Goal: Use online tool/utility: Use online tool/utility

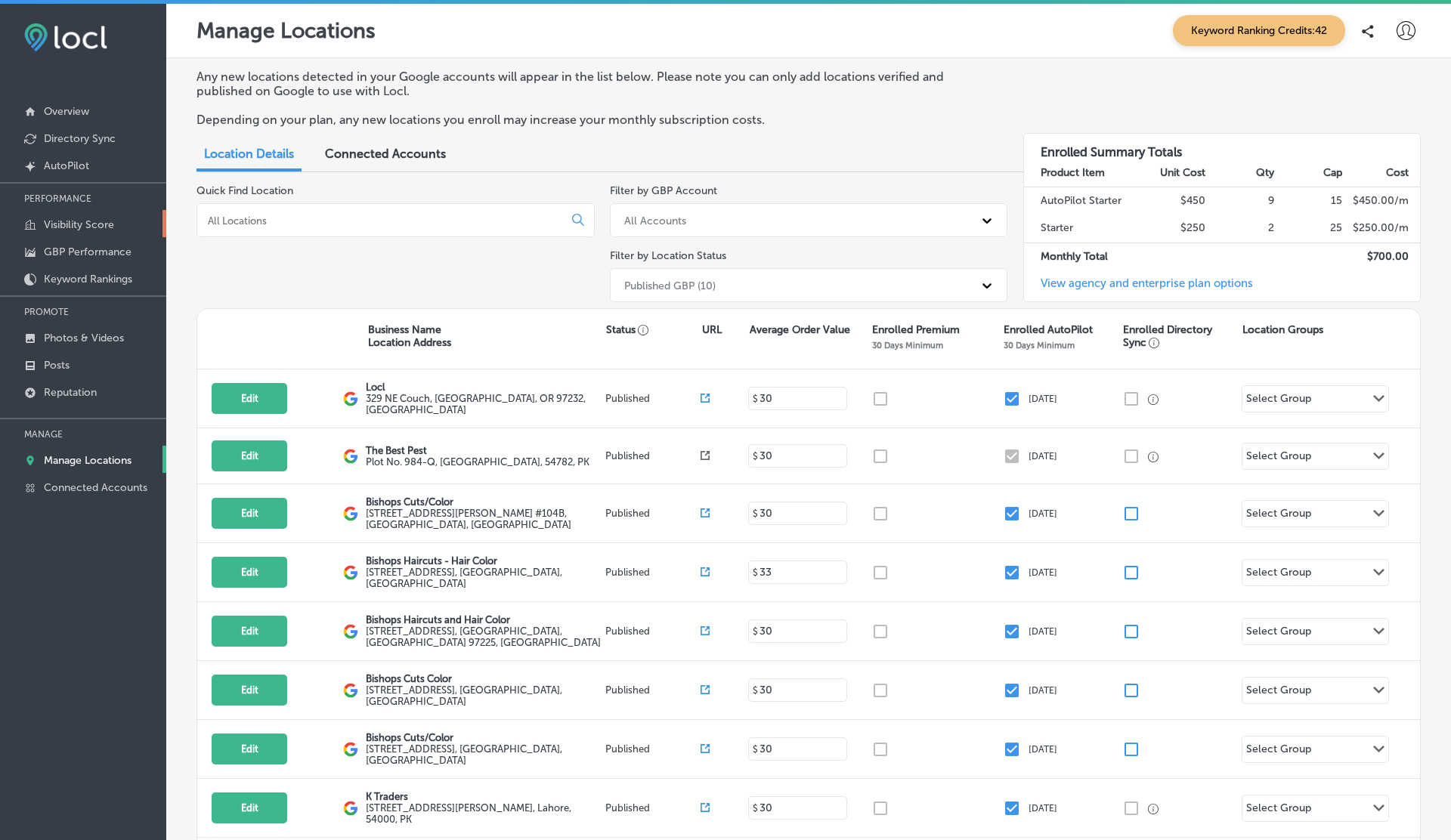
click at [90, 219] on p "Visibility Score" at bounding box center [79, 224] width 71 height 13
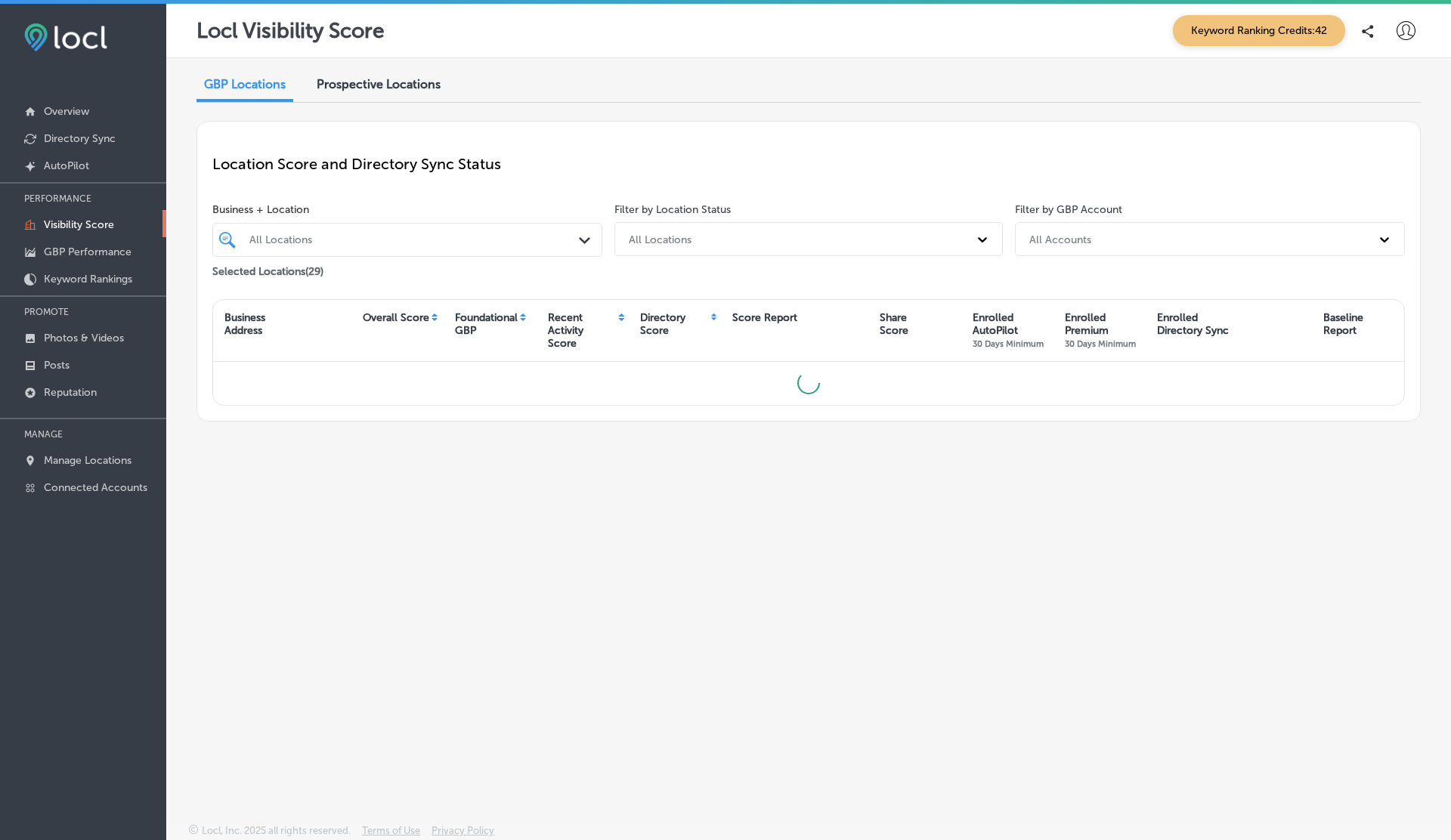
click at [390, 84] on span "Prospective Locations" at bounding box center [378, 84] width 124 height 15
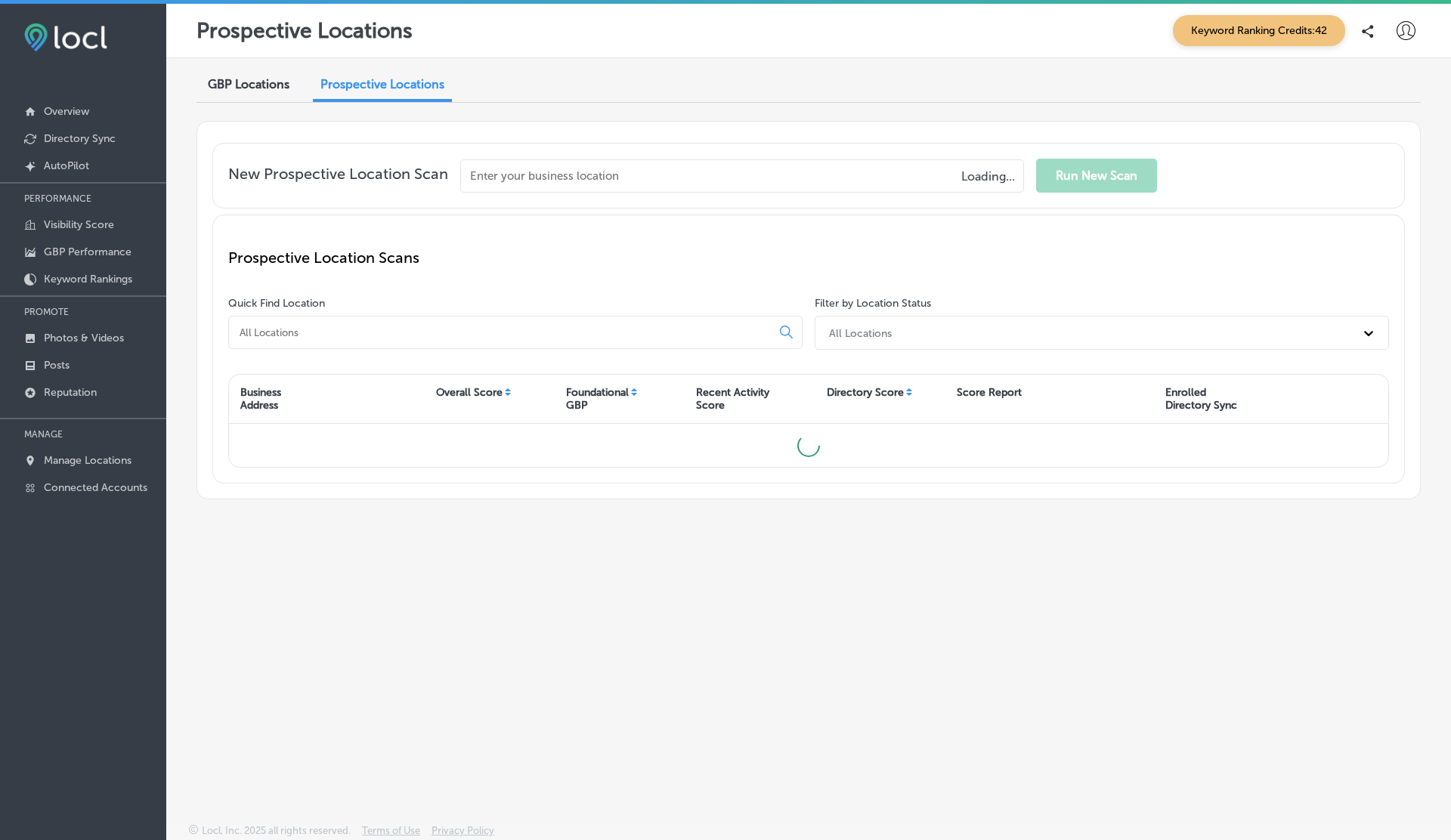
click at [582, 177] on input "text" at bounding box center [741, 176] width 564 height 33
paste input "Enhanced error handling for the Website URL field in Directory Sync to show acc…"
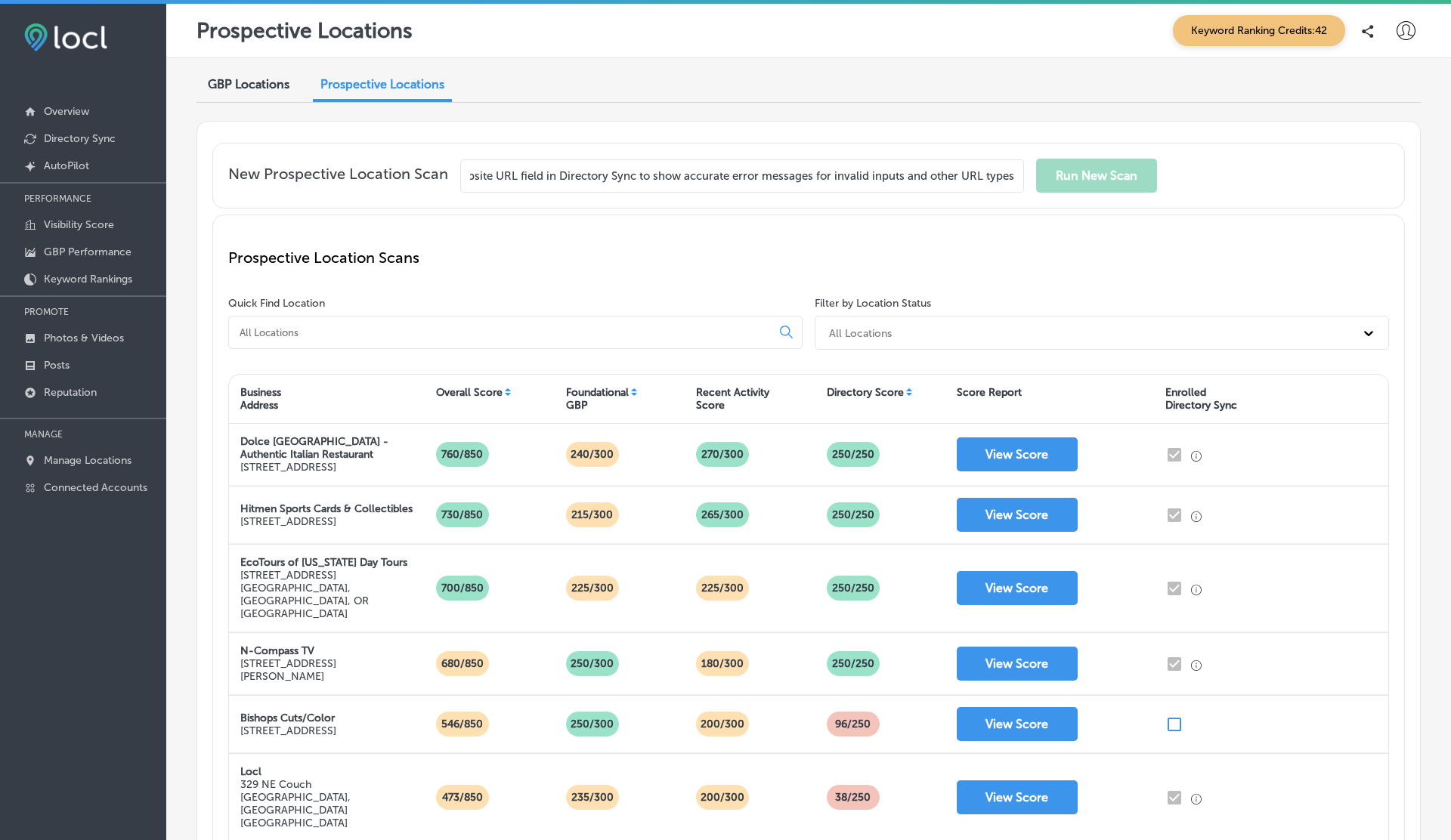
paste input "text"
type input "Enhanced error handling for the Website URL field in Directory Sync to show acc…"
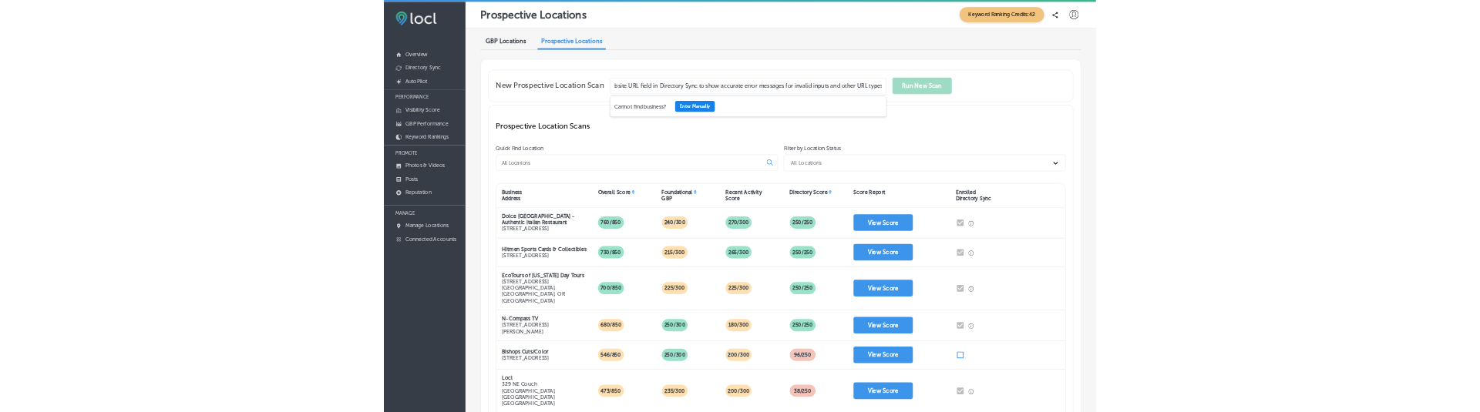
scroll to position [0, 0]
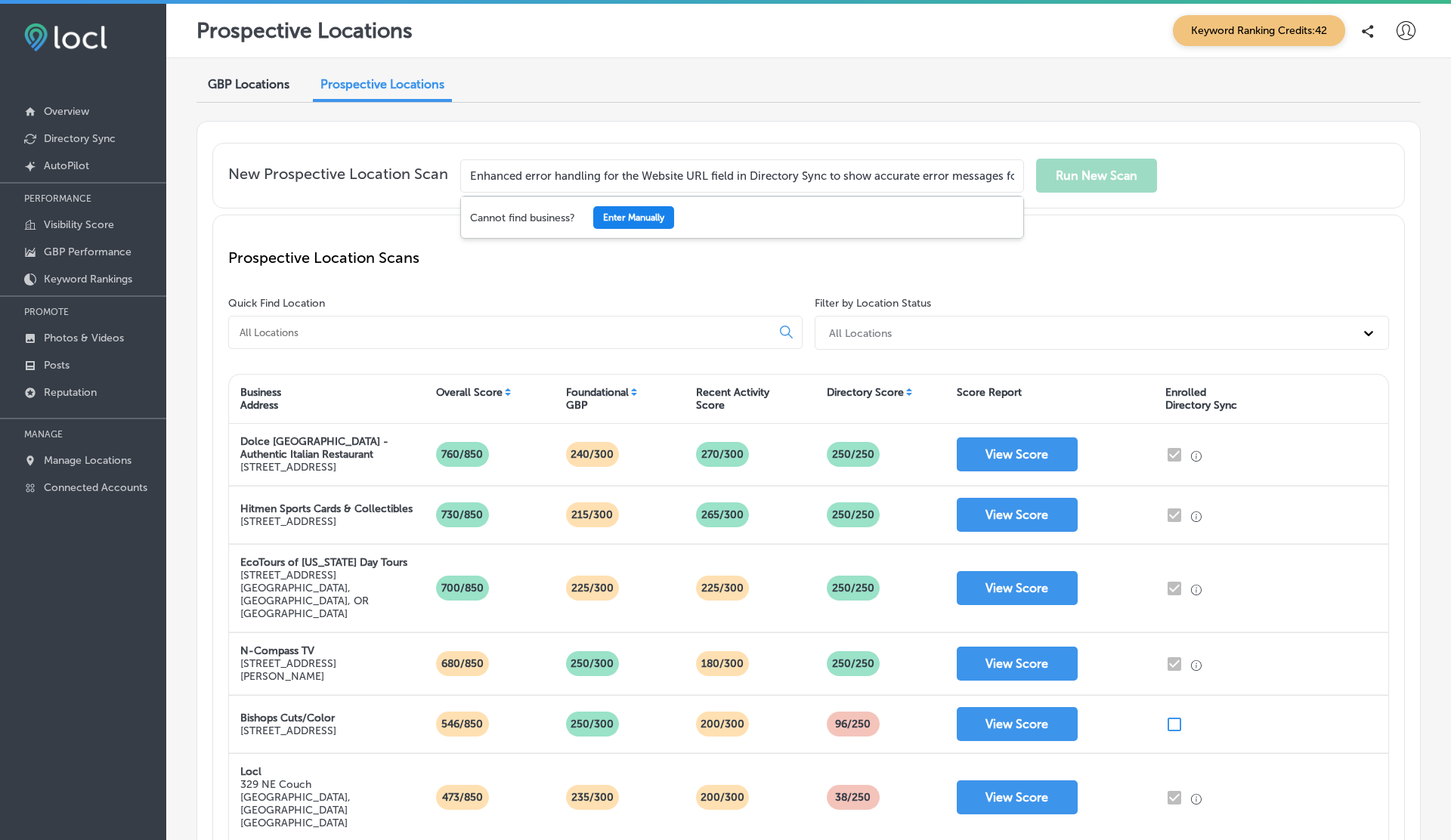
click at [625, 217] on button "Enter Manually" at bounding box center [633, 217] width 80 height 23
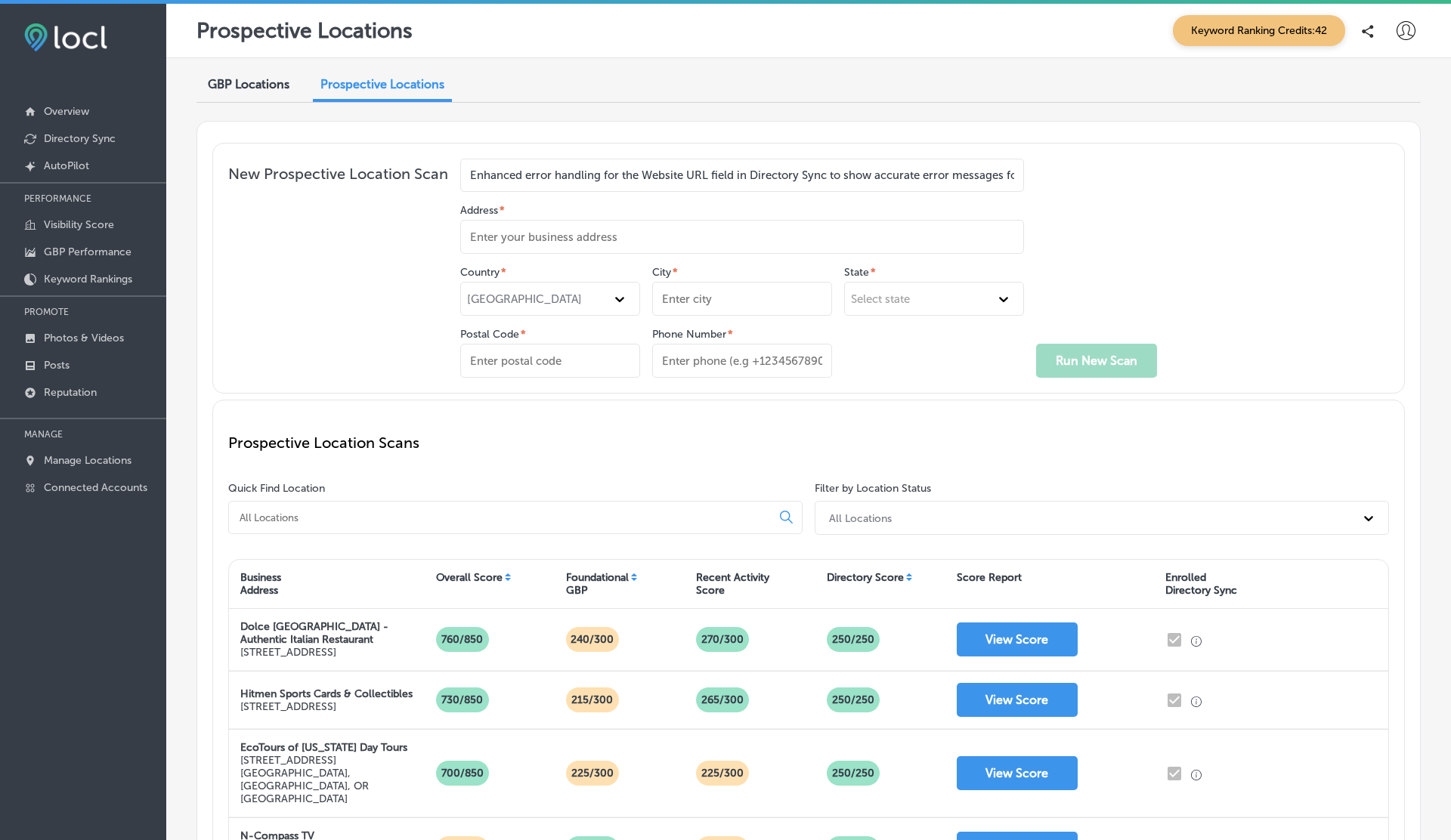
click at [519, 232] on input "Address *" at bounding box center [741, 236] width 564 height 34
type input "[STREET_ADDRESS]"
click at [699, 298] on input "City *" at bounding box center [741, 299] width 179 height 34
type input "Walla Walla"
click at [891, 305] on div "Select state" at bounding box center [933, 299] width 179 height 34
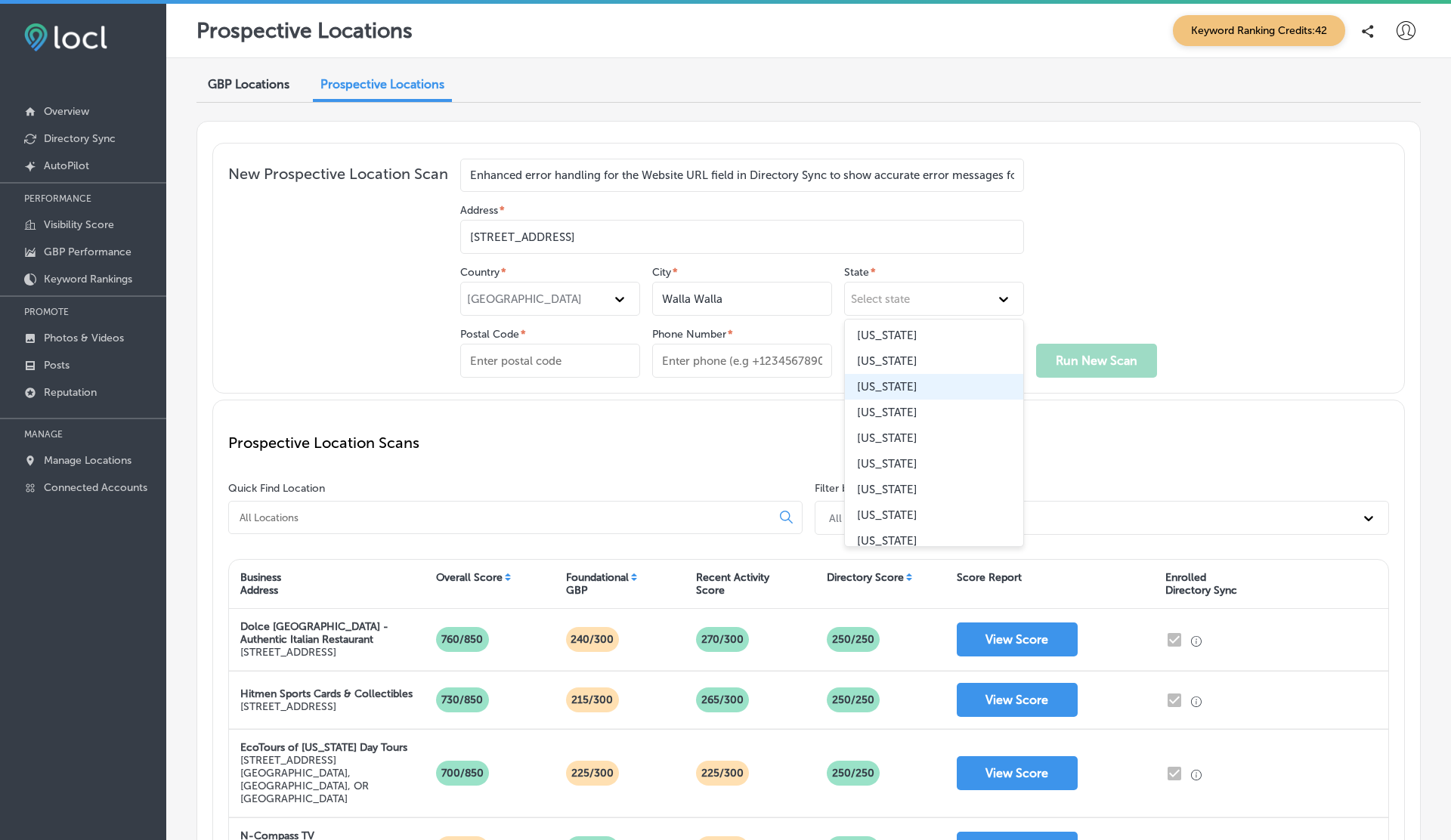
click at [891, 380] on div "[US_STATE]" at bounding box center [934, 387] width 178 height 25
click at [566, 356] on input "Postal Code *" at bounding box center [549, 361] width 179 height 34
type input "97232"
click at [745, 365] on input "Phone Number *" at bounding box center [741, 361] width 179 height 34
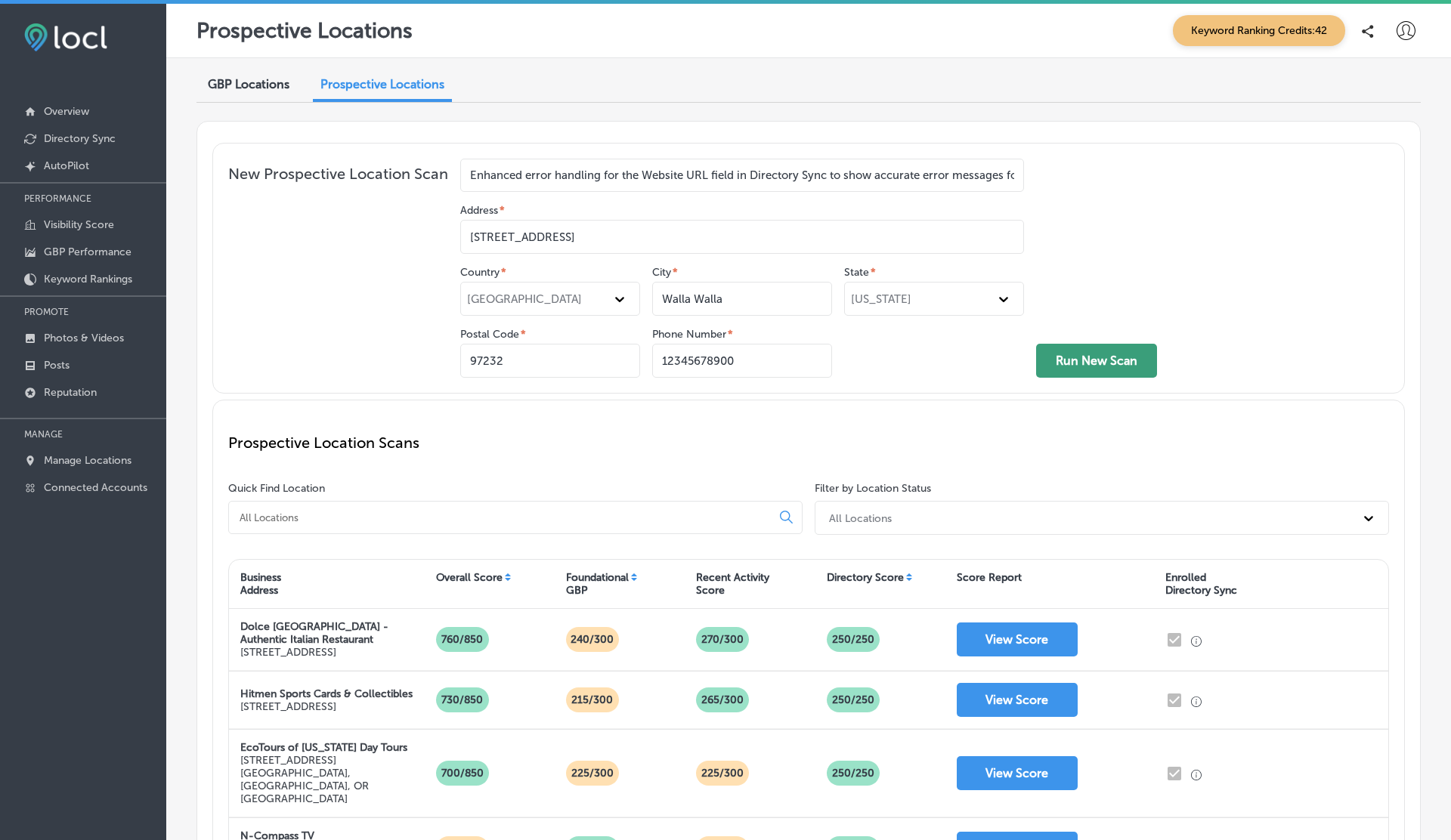
type input "12345678900"
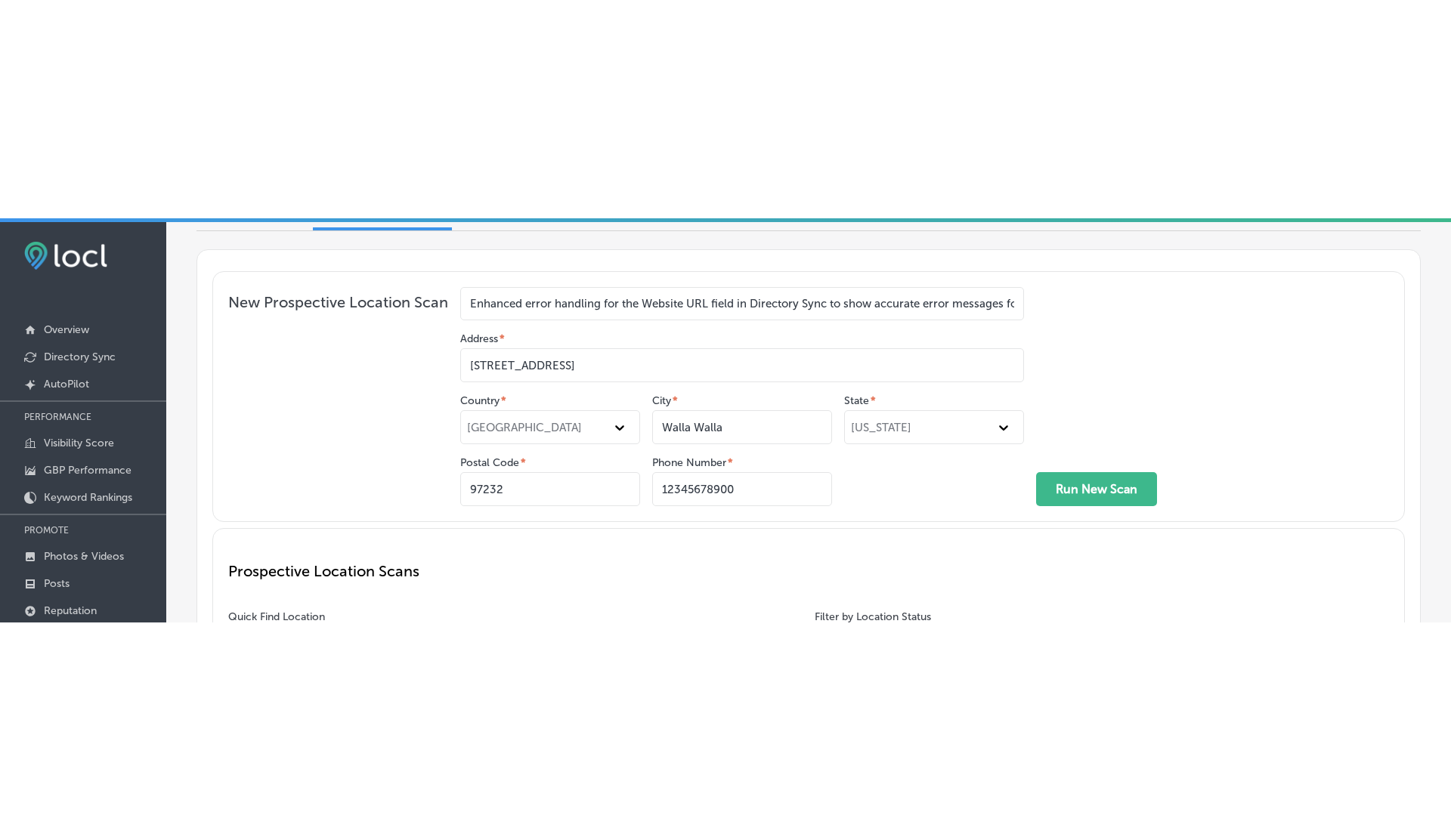
scroll to position [83, 0]
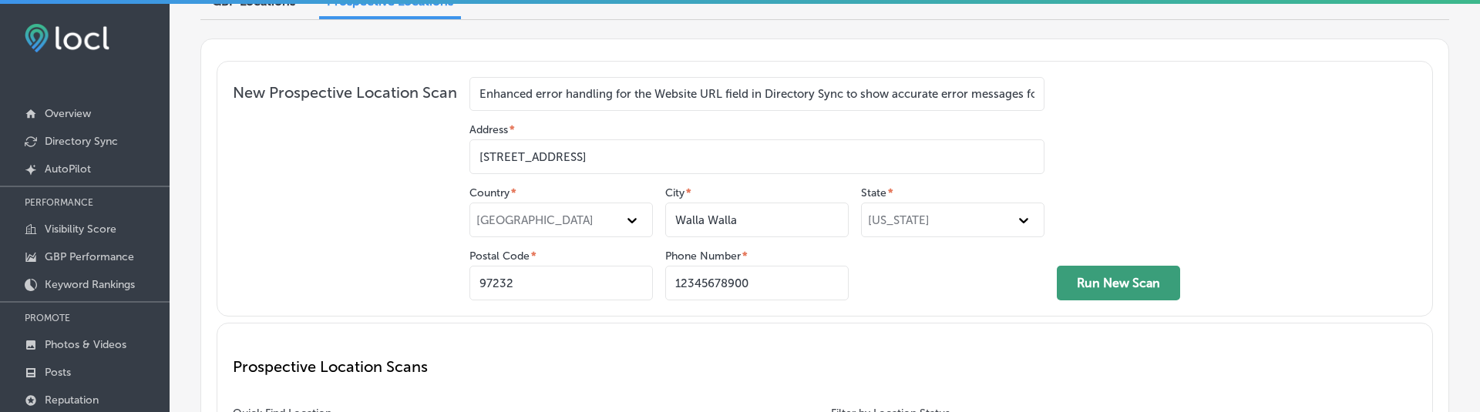
click at [1113, 271] on button "Run New Scan" at bounding box center [1118, 283] width 123 height 35
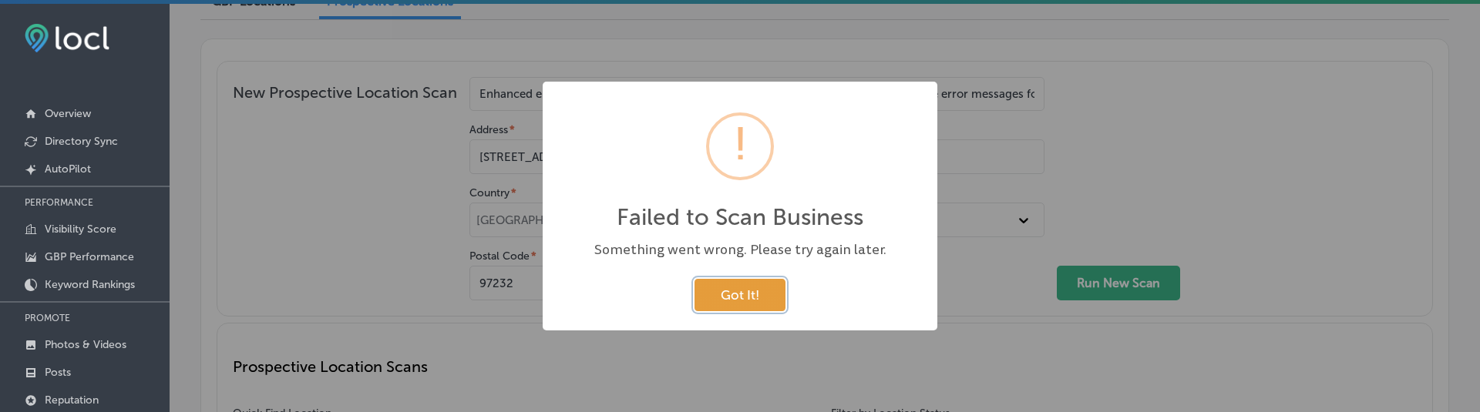
click at [764, 301] on button "Got It!" at bounding box center [739, 295] width 91 height 32
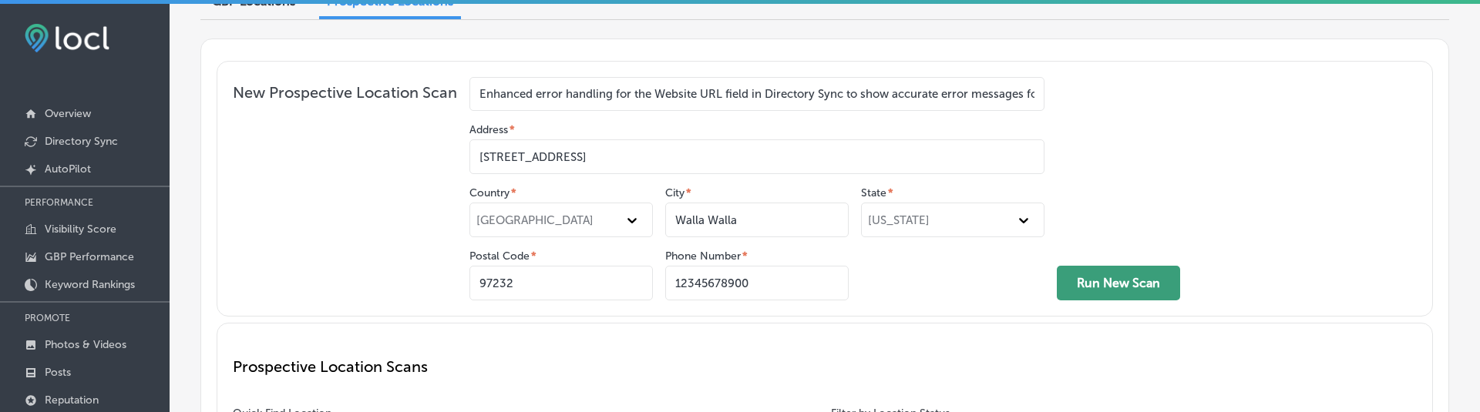
click at [1133, 271] on button "Run New Scan" at bounding box center [1118, 283] width 123 height 35
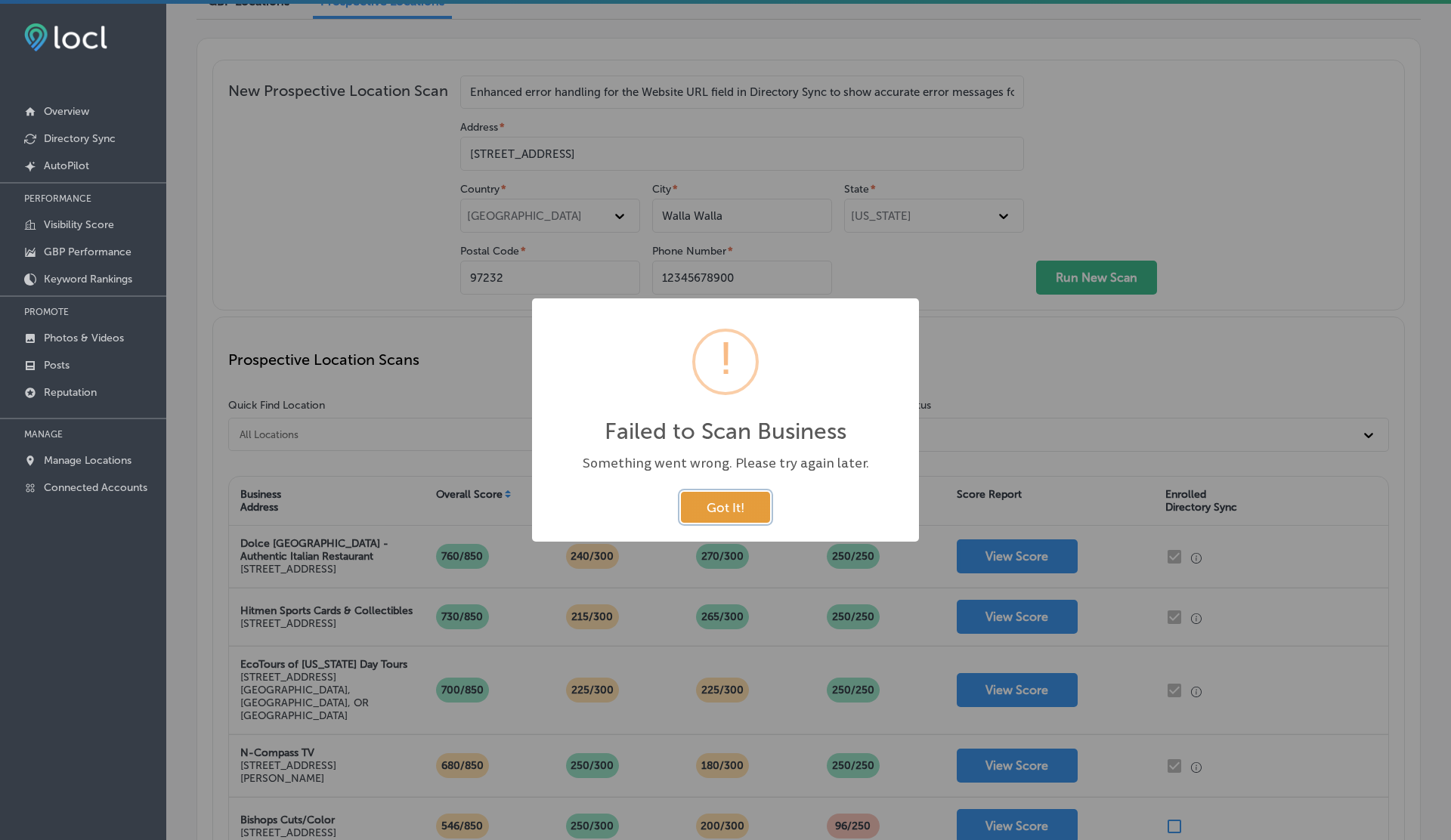
click at [707, 508] on button "Got It!" at bounding box center [725, 508] width 89 height 31
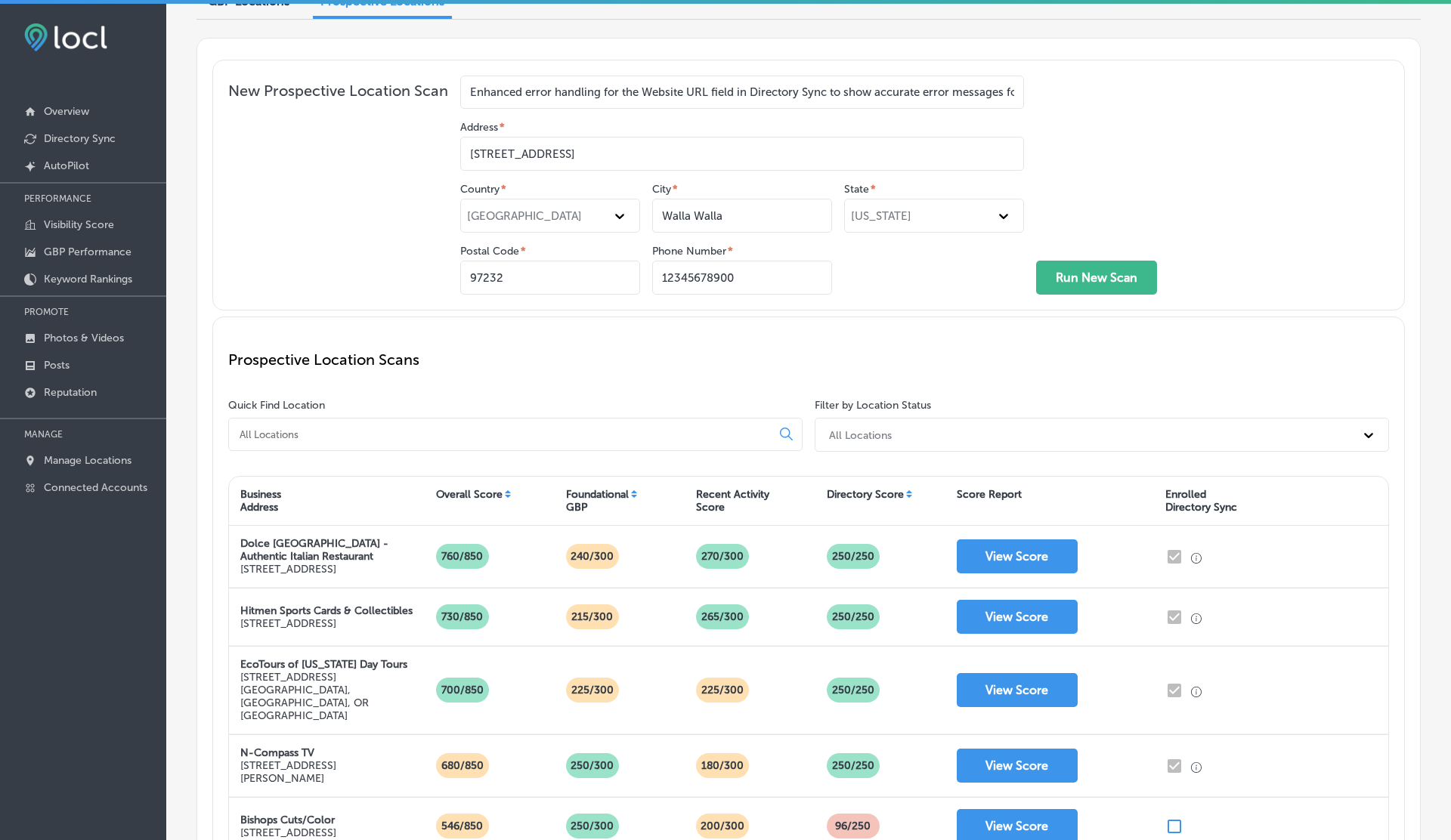
scroll to position [0, 0]
